Goal: Information Seeking & Learning: Learn about a topic

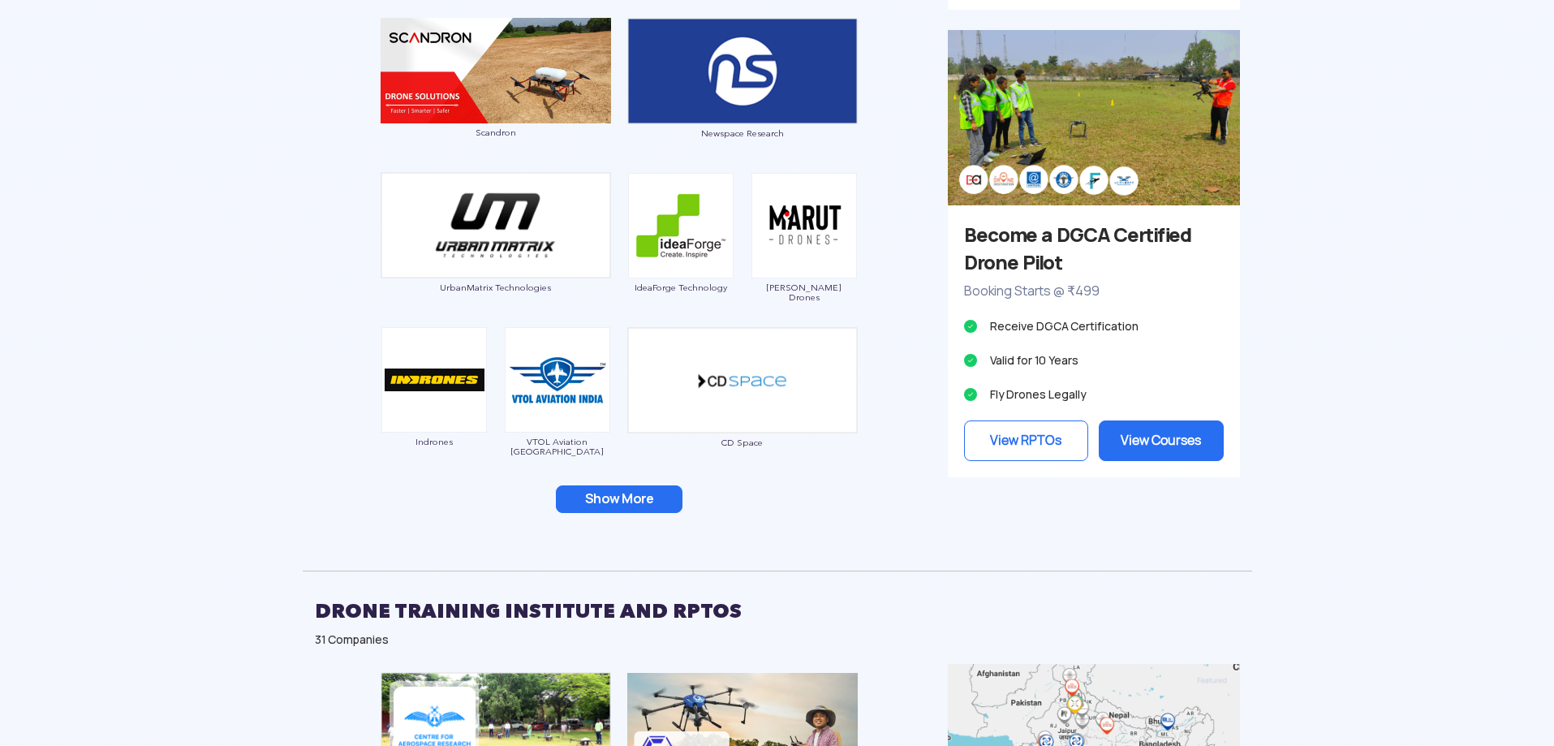
scroll to position [1705, 0]
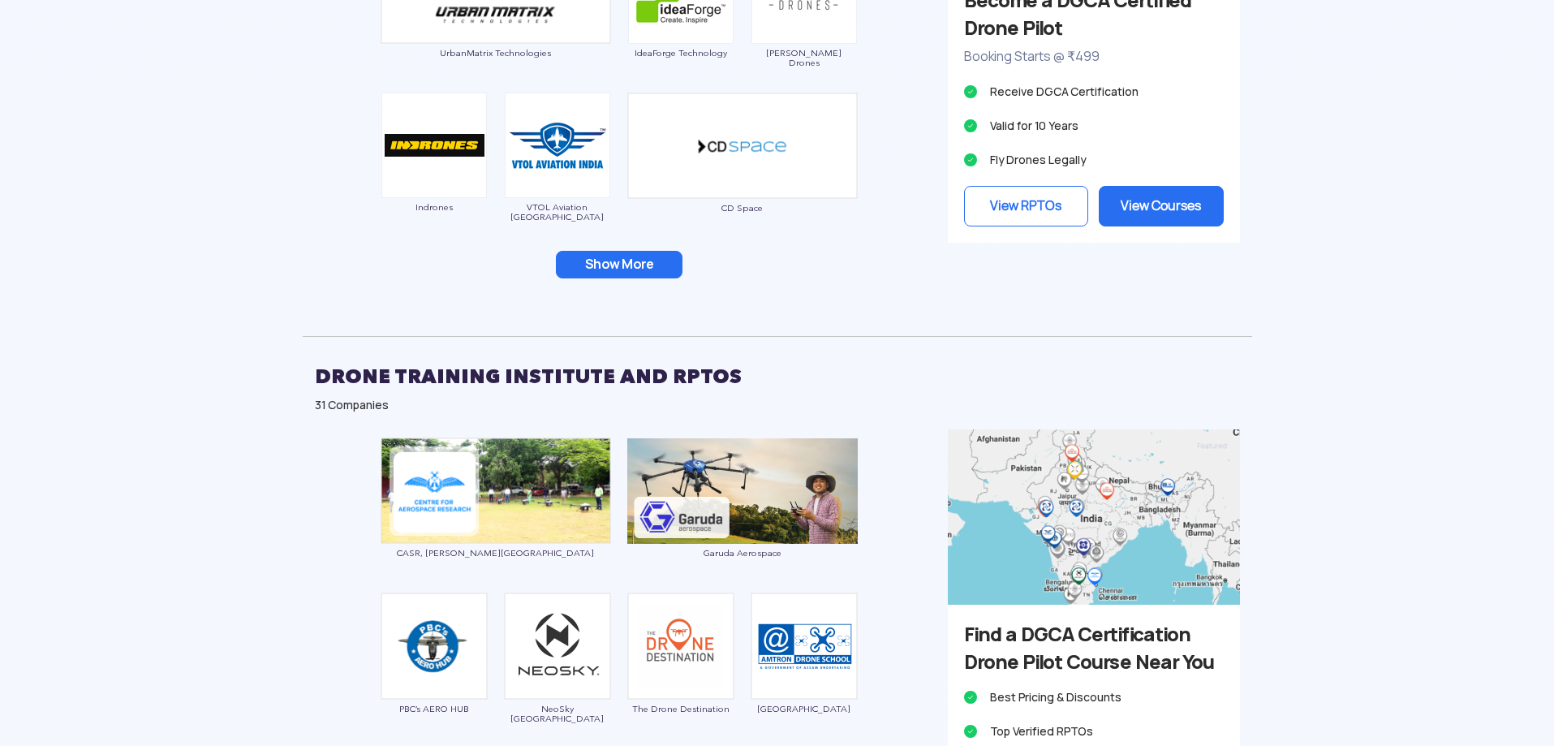
click at [619, 274] on button "Show More" at bounding box center [619, 265] width 127 height 28
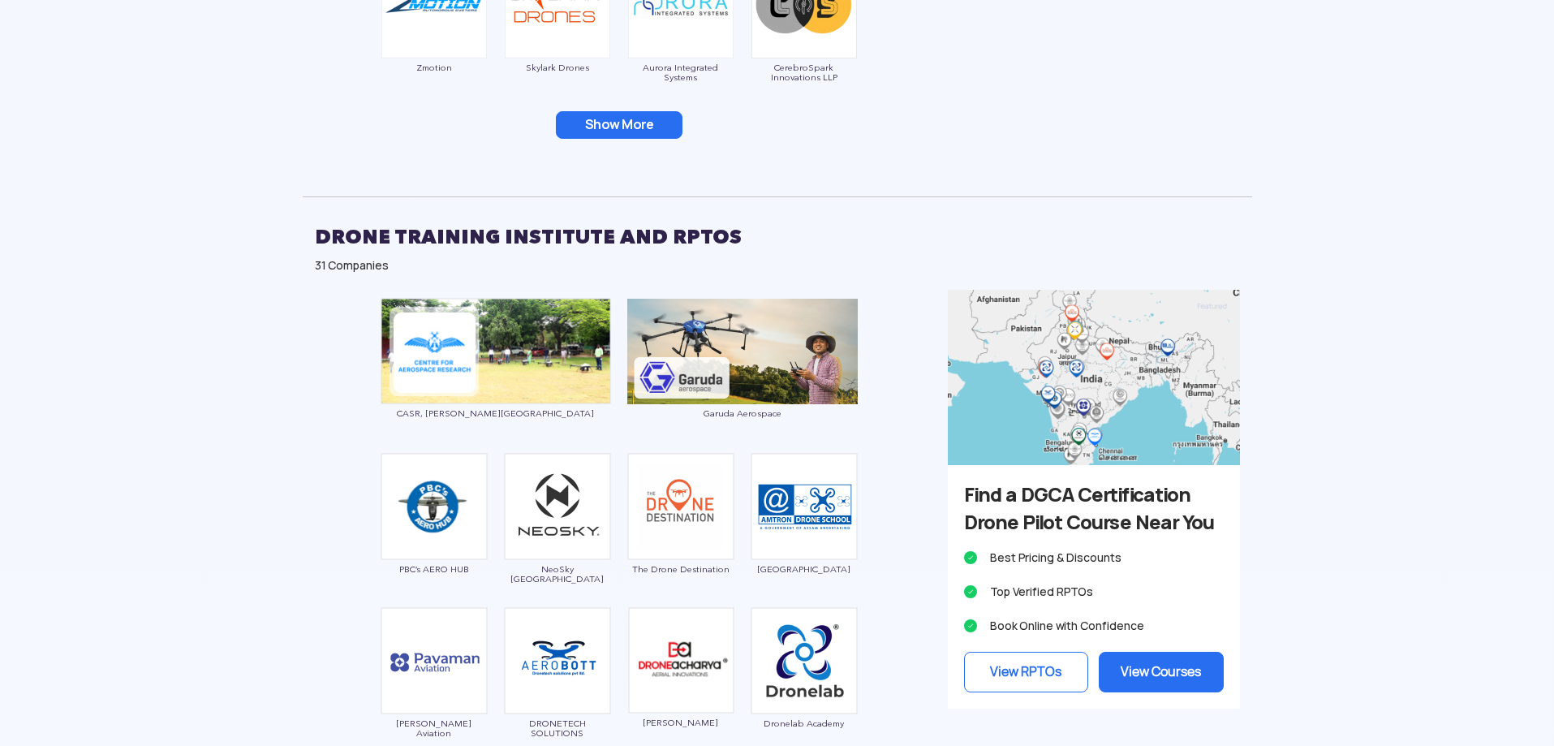
scroll to position [2192, 0]
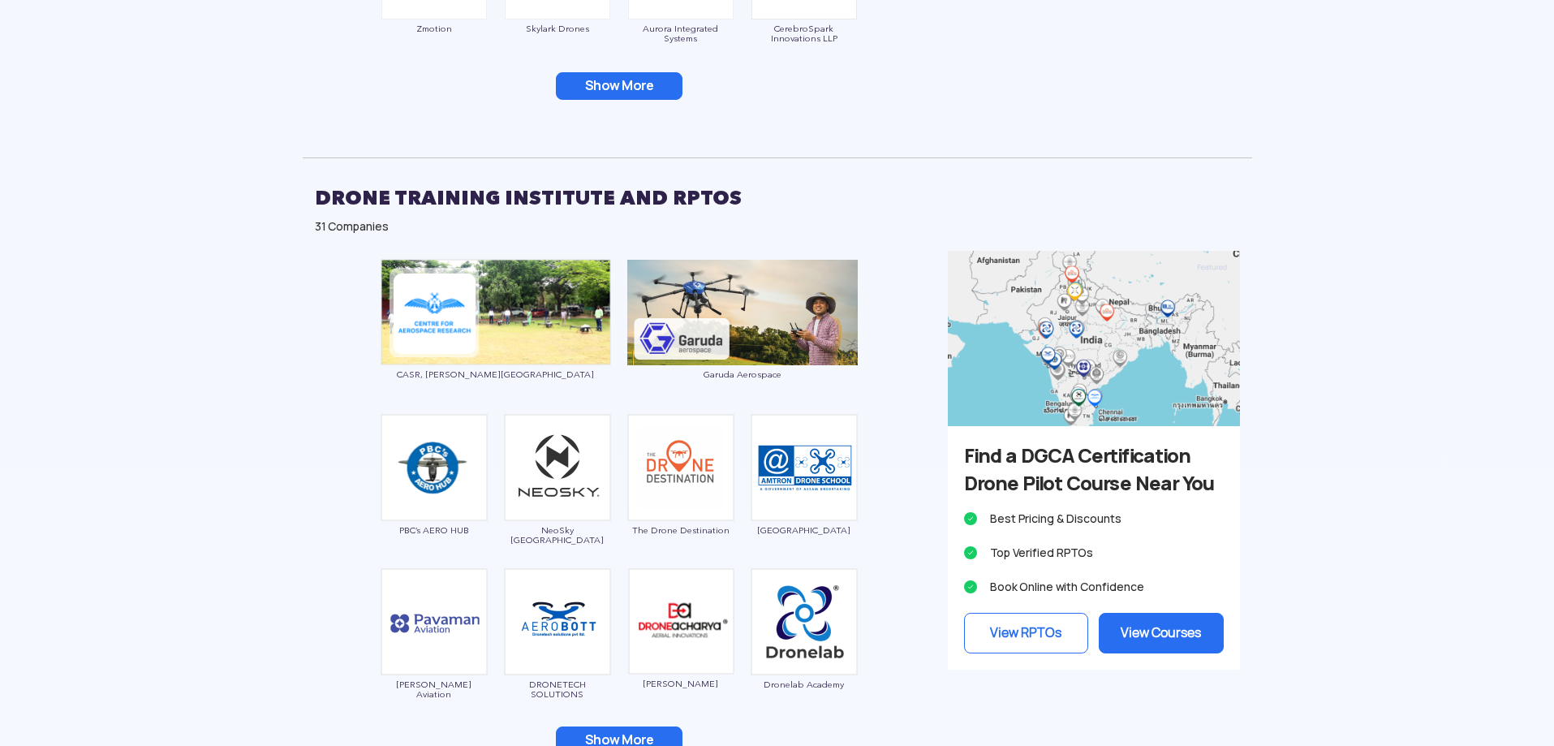
click at [613, 89] on button "Show More" at bounding box center [619, 86] width 127 height 28
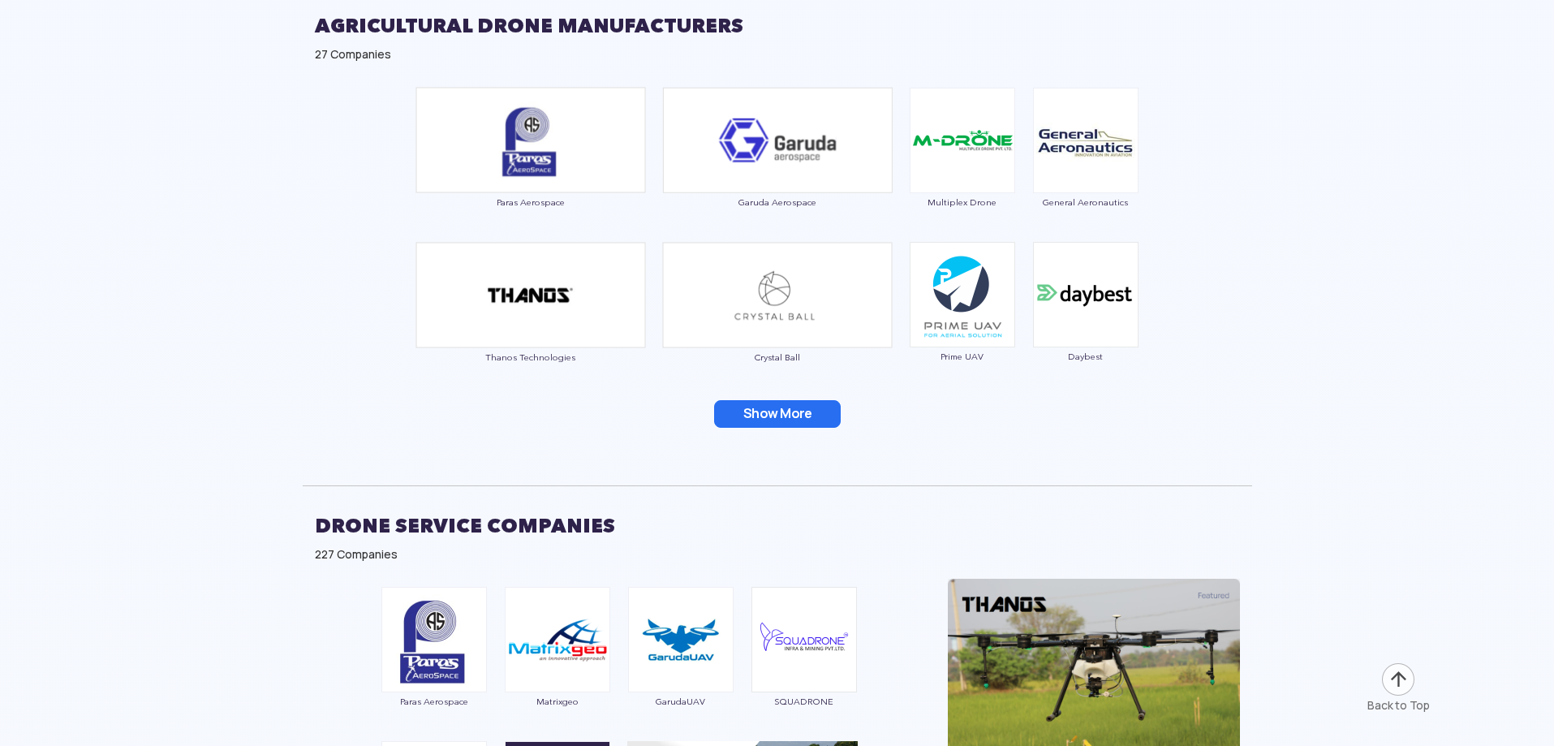
scroll to position [3328, 0]
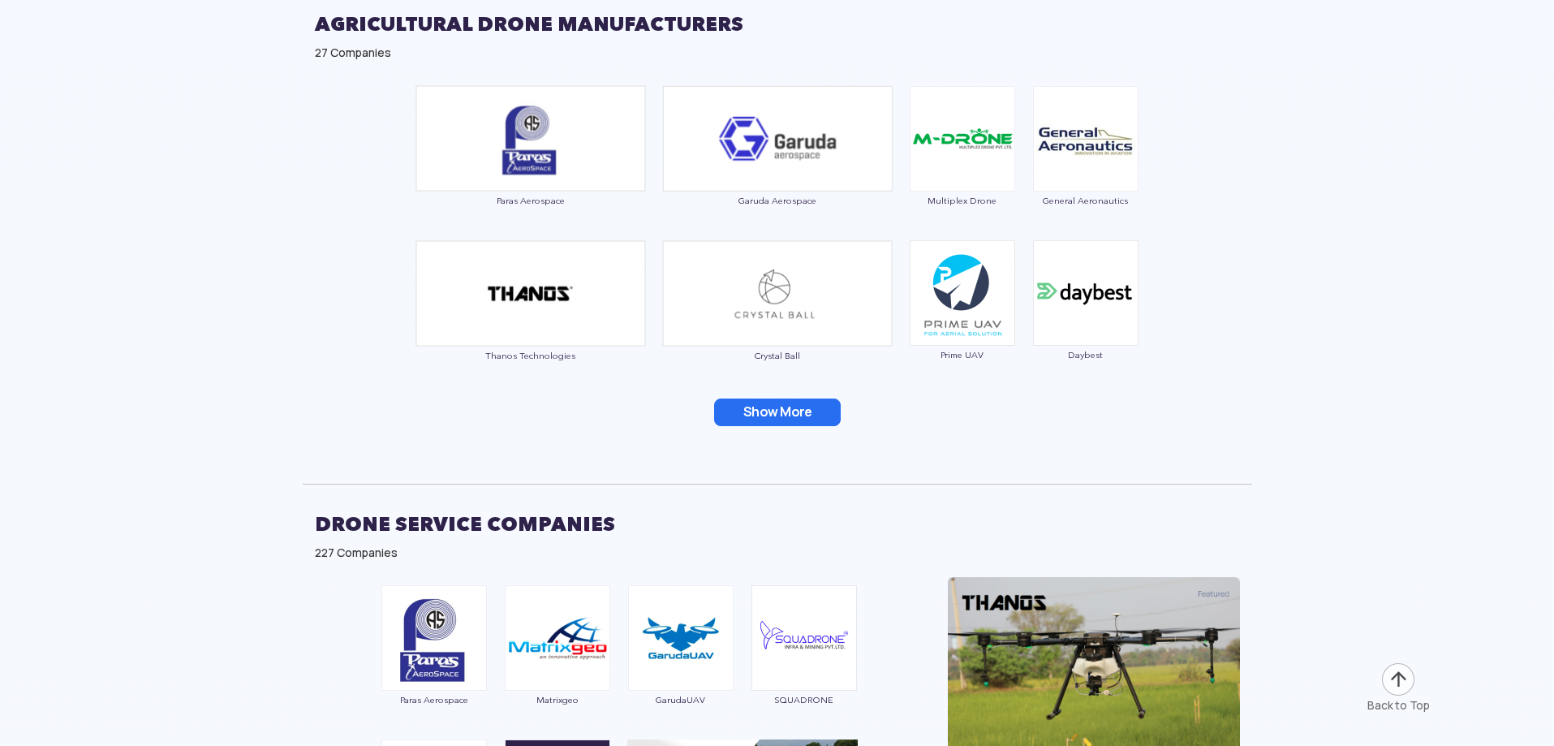
click at [777, 418] on button "Show More" at bounding box center [777, 413] width 127 height 28
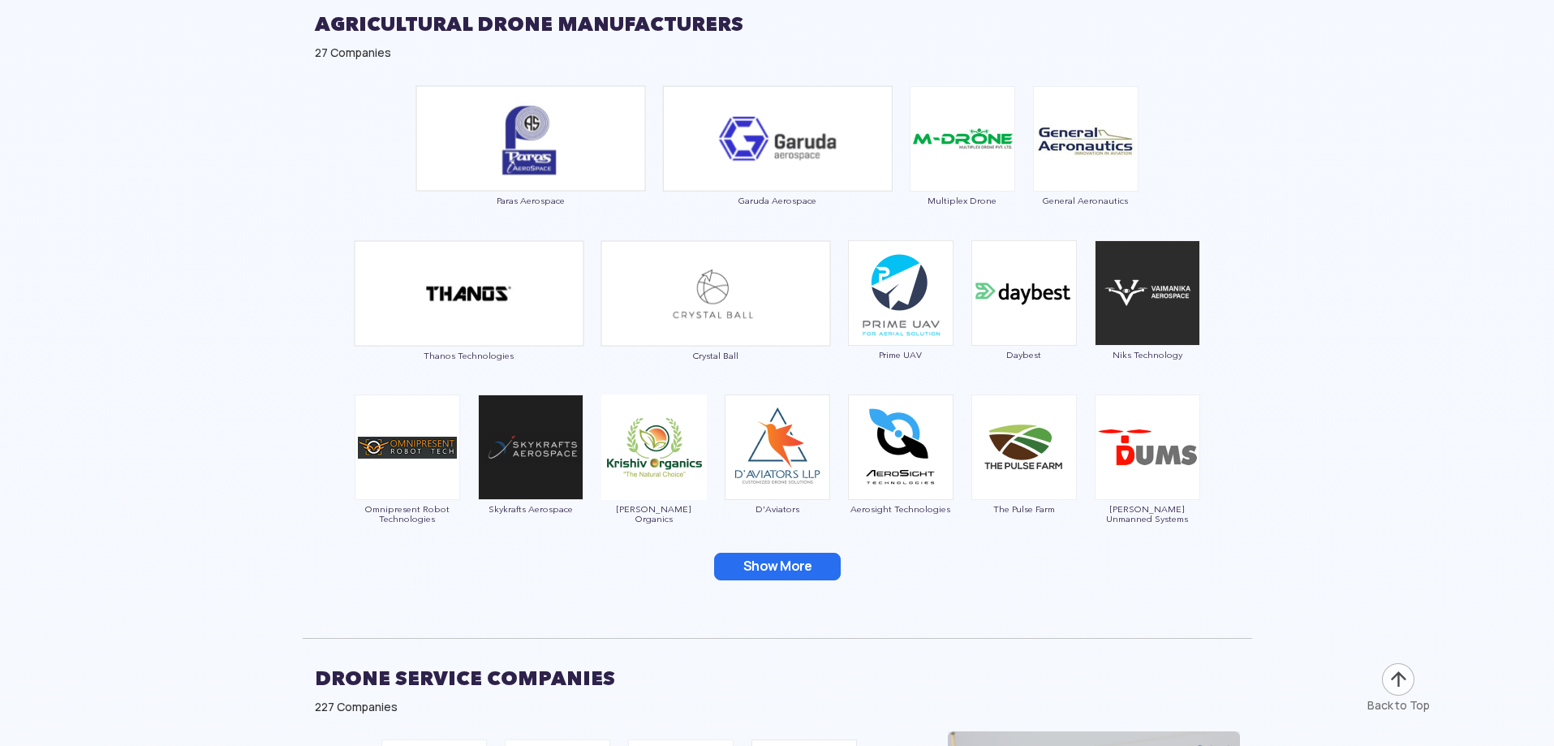
click at [775, 560] on button "Show More" at bounding box center [777, 567] width 127 height 28
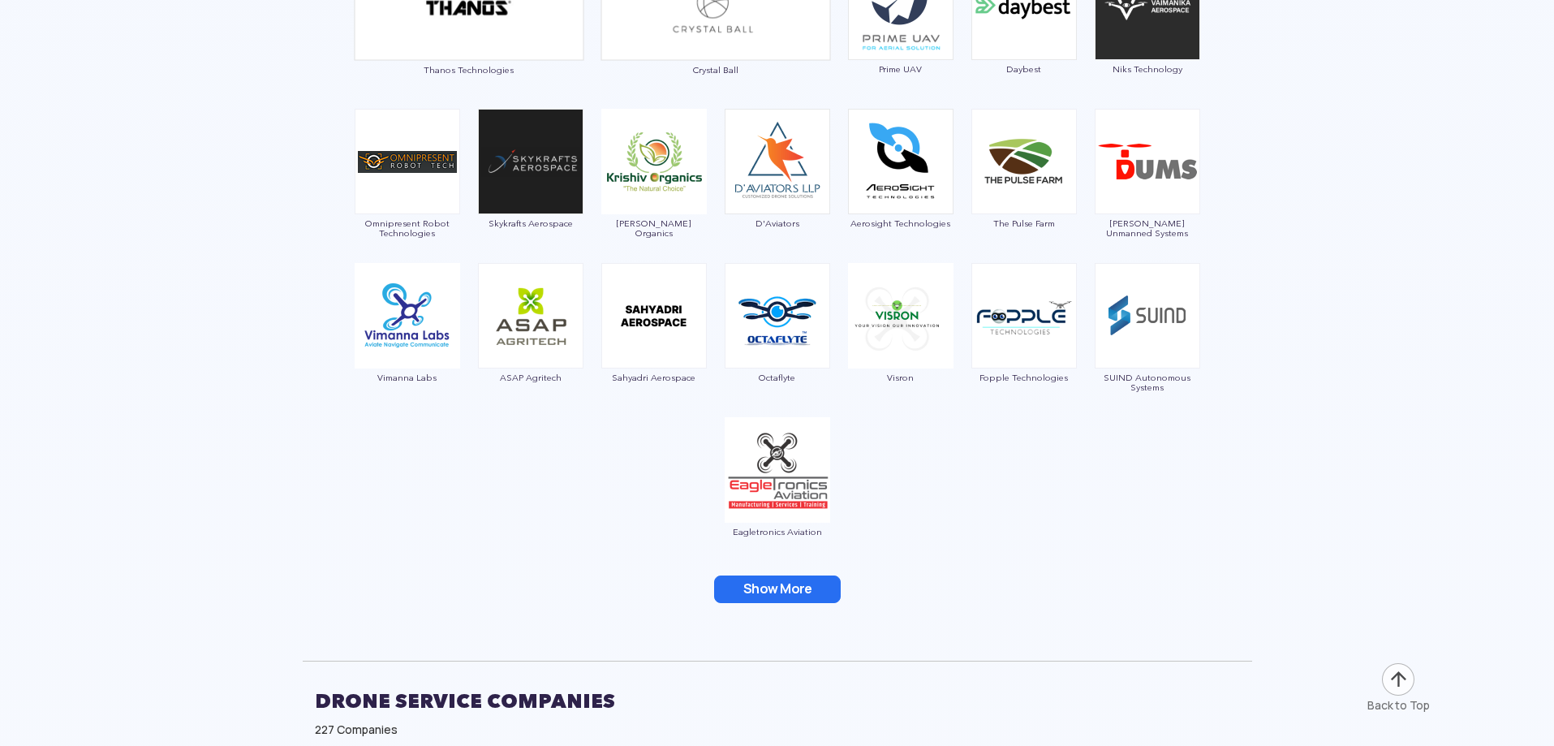
scroll to position [3653, 0]
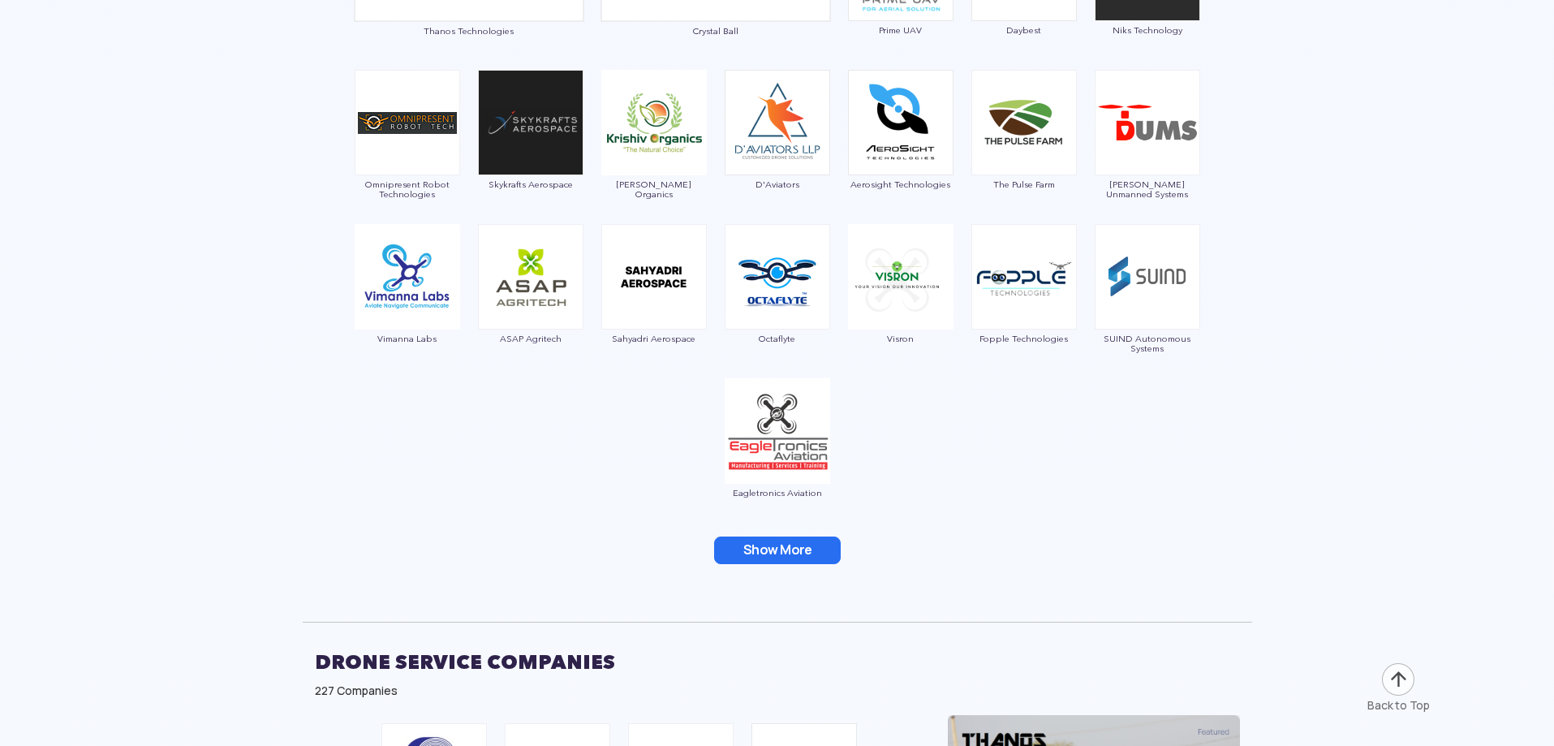
click at [747, 556] on button "Show More" at bounding box center [777, 551] width 127 height 28
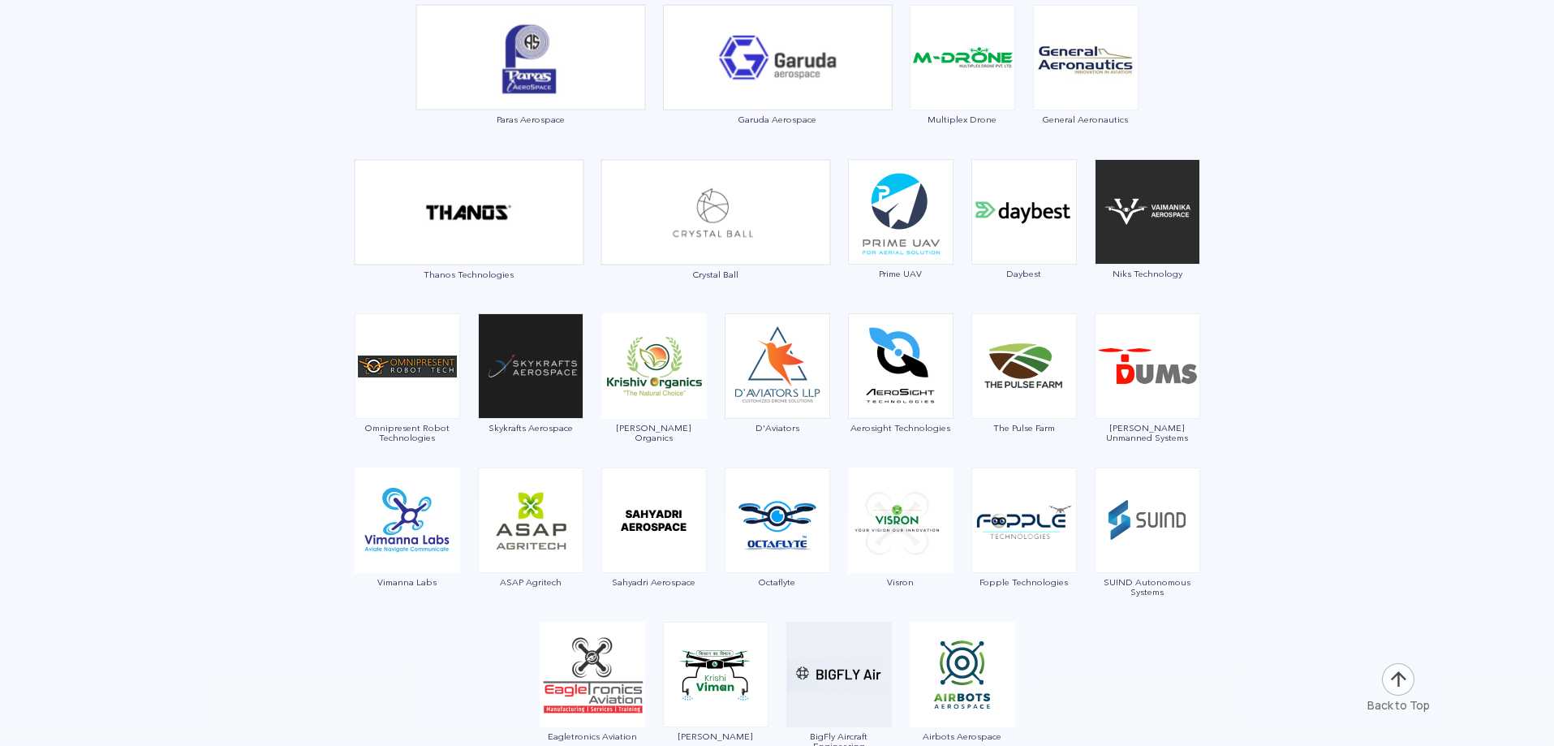
scroll to position [3328, 0]
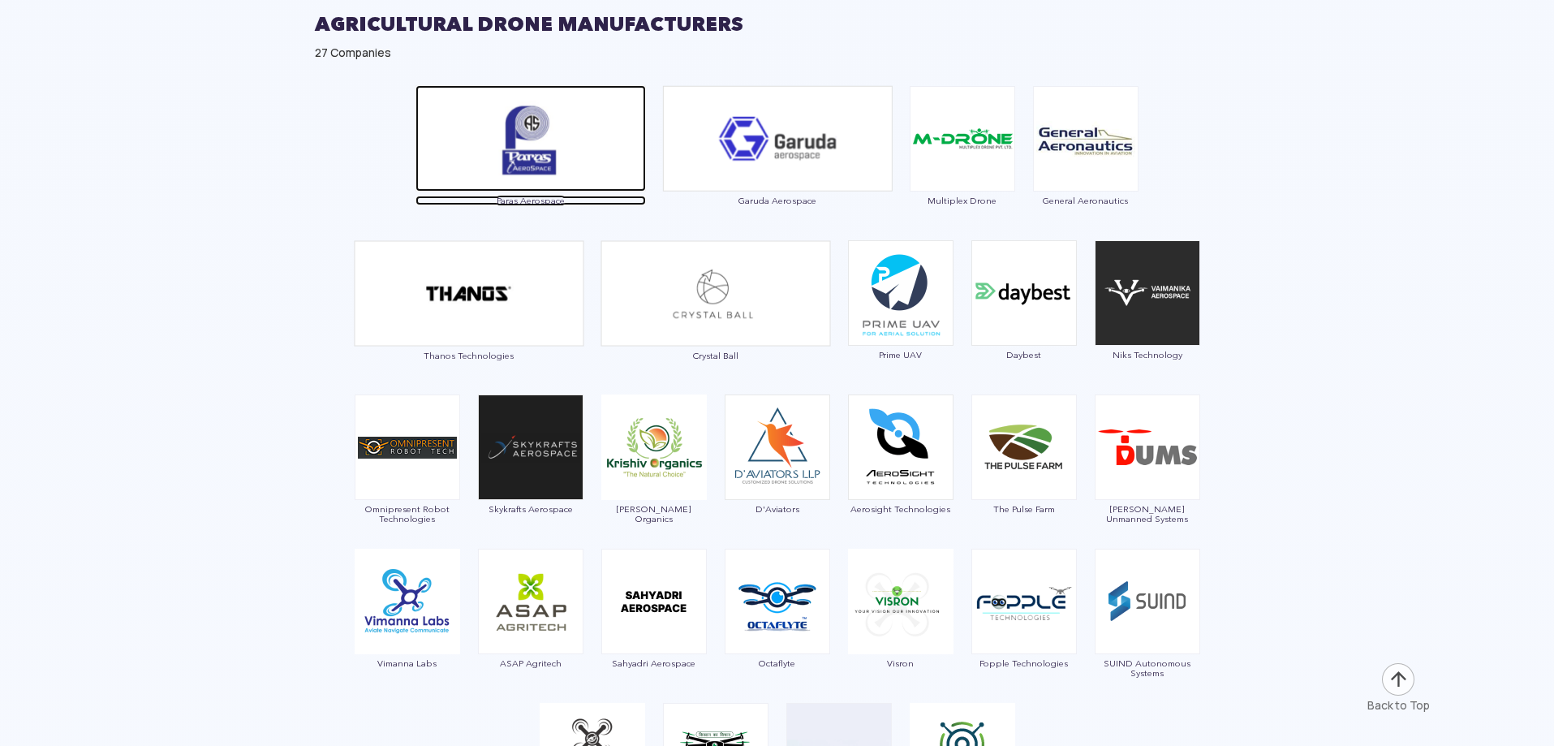
click at [524, 200] on span "Paras Aerospace" at bounding box center [531, 201] width 231 height 10
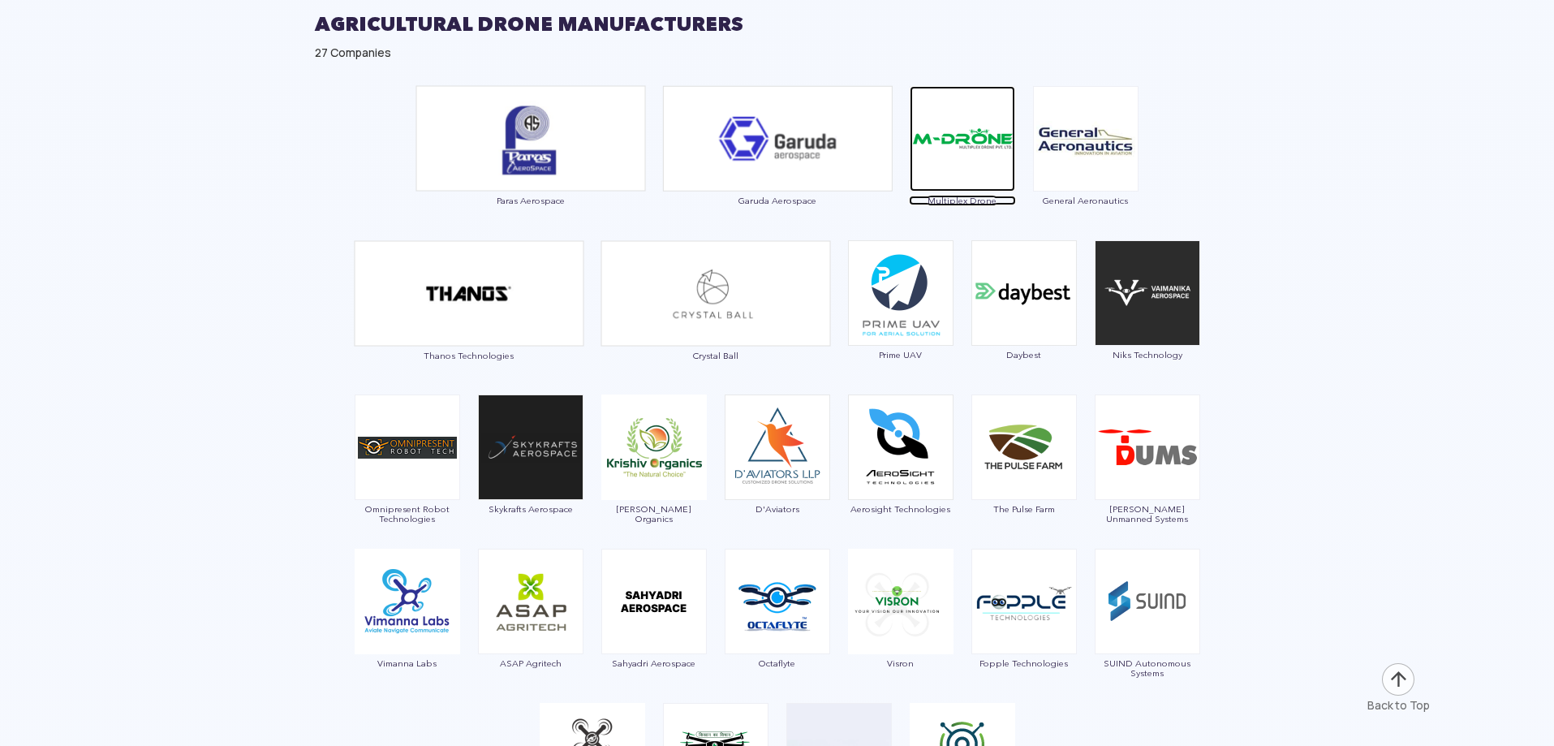
click at [959, 199] on span "Multiplex Drone" at bounding box center [962, 201] width 107 height 10
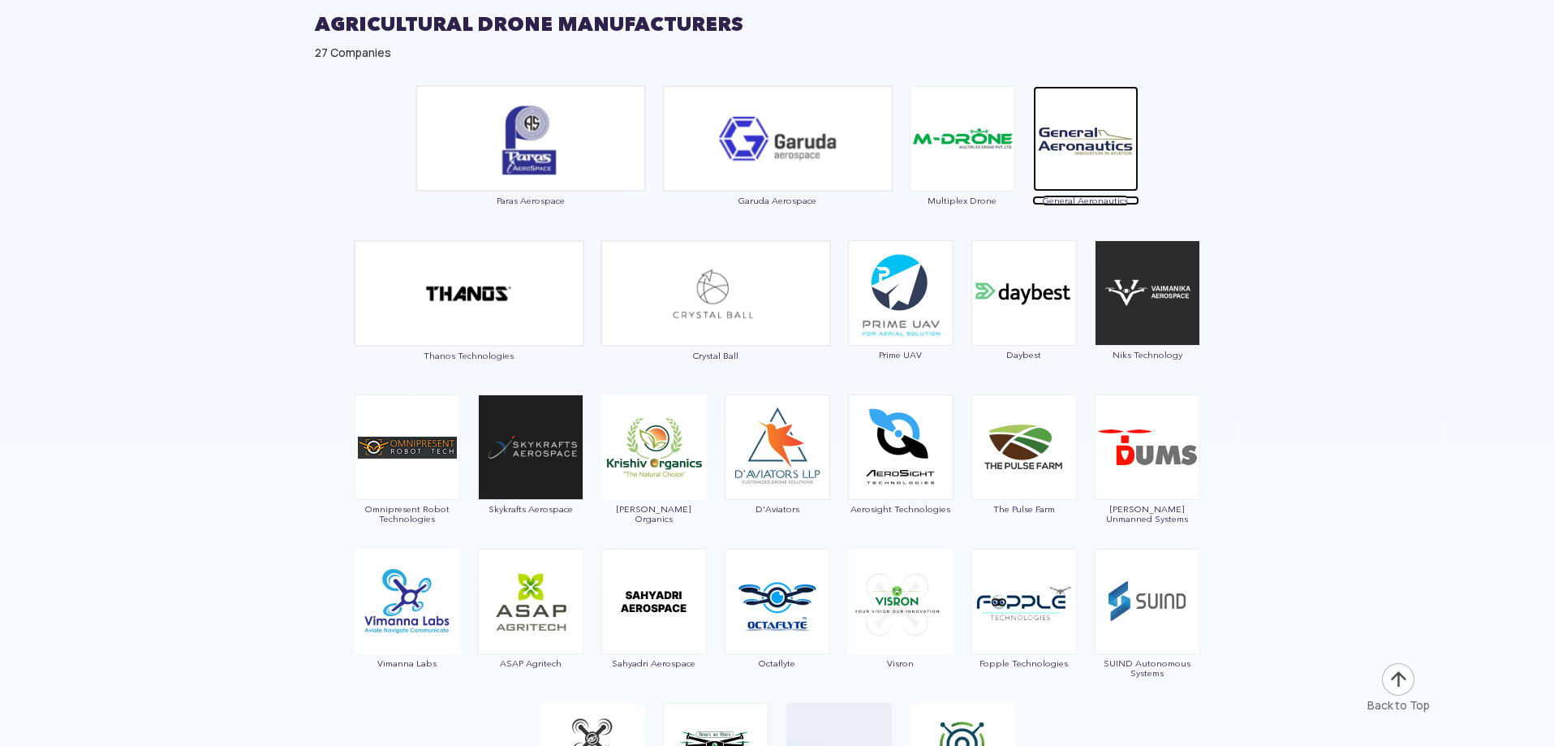
click at [1074, 201] on span "General Aeronautics" at bounding box center [1086, 201] width 107 height 10
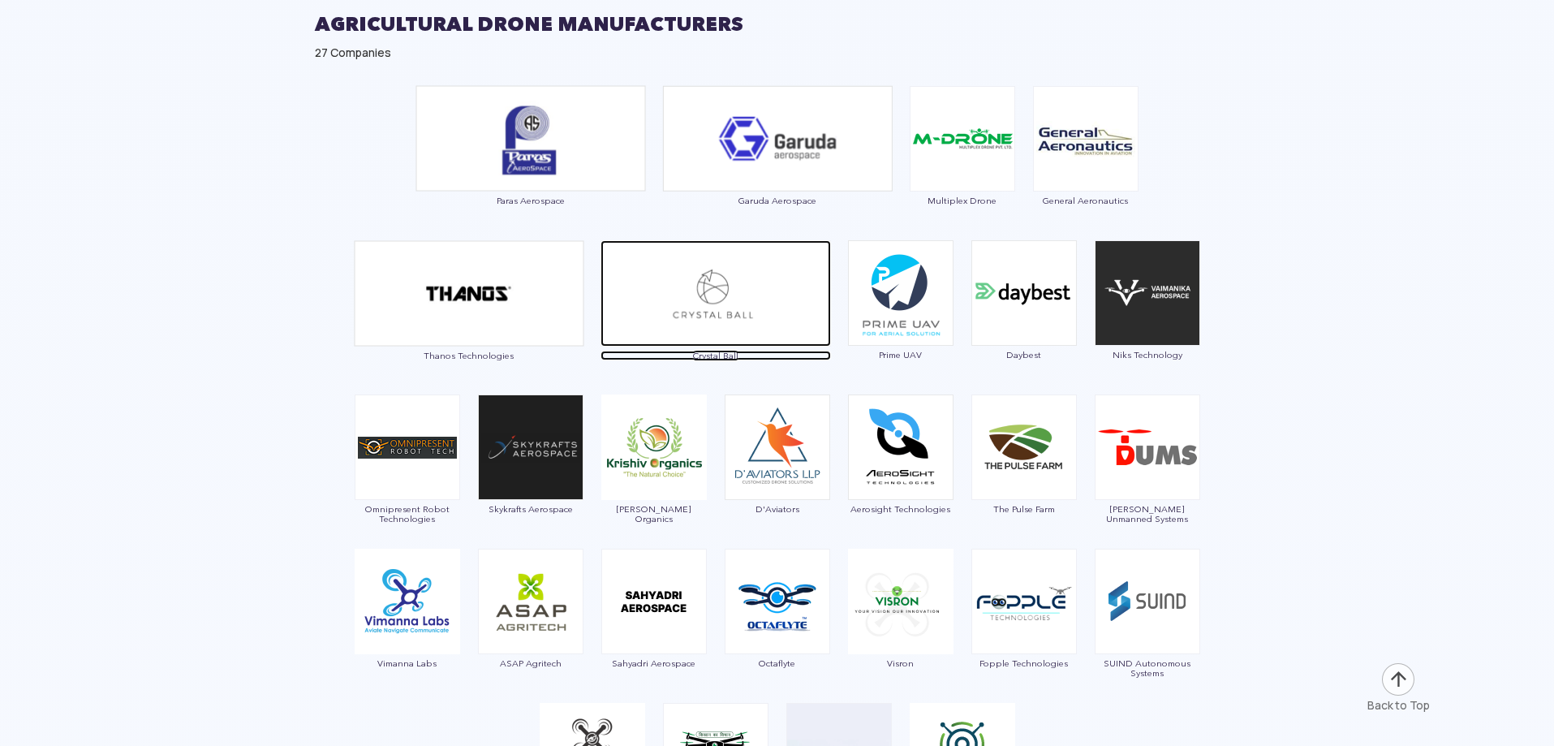
click at [708, 354] on span "Crystal Ball" at bounding box center [716, 356] width 231 height 10
